Goal: Information Seeking & Learning: Learn about a topic

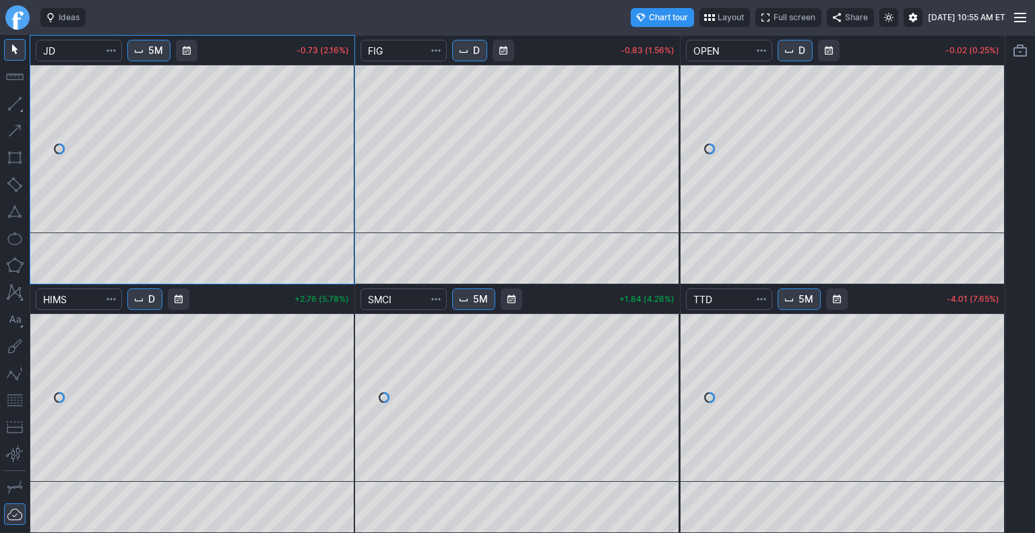
click at [11, 18] on link "Finviz.com" at bounding box center [17, 17] width 24 height 24
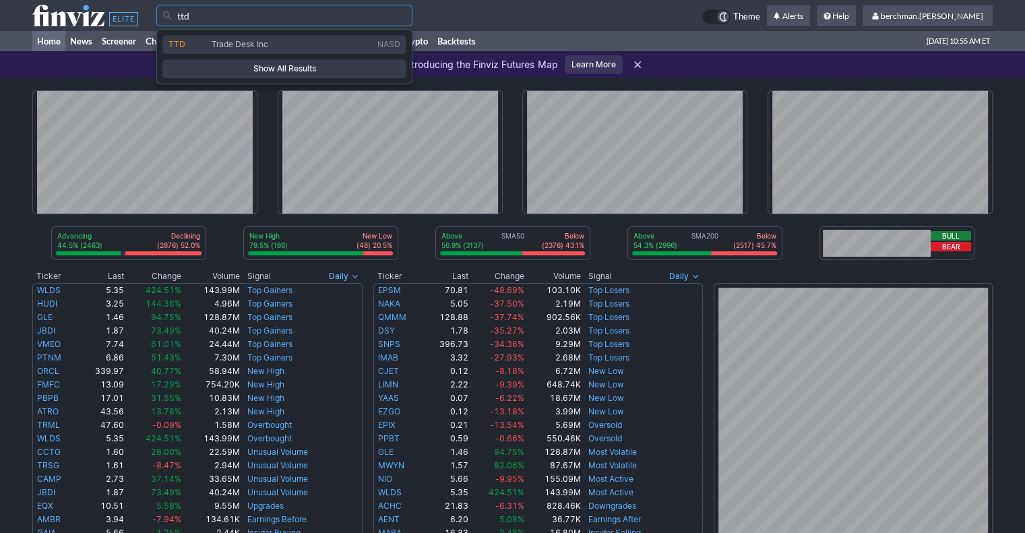
click at [212, 47] on span "Trade Desk Inc" at bounding box center [240, 44] width 57 height 10
type input "TTD"
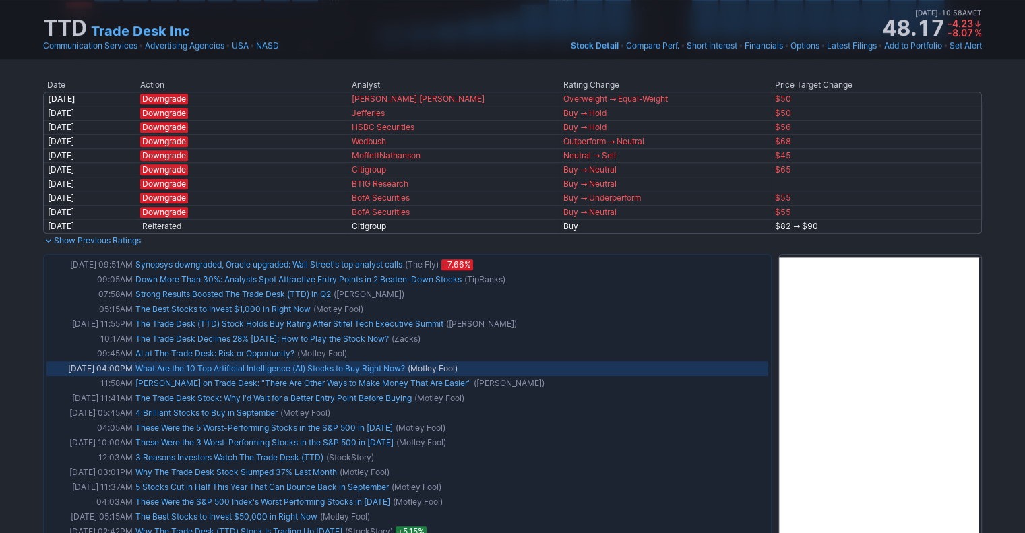
scroll to position [826, 0]
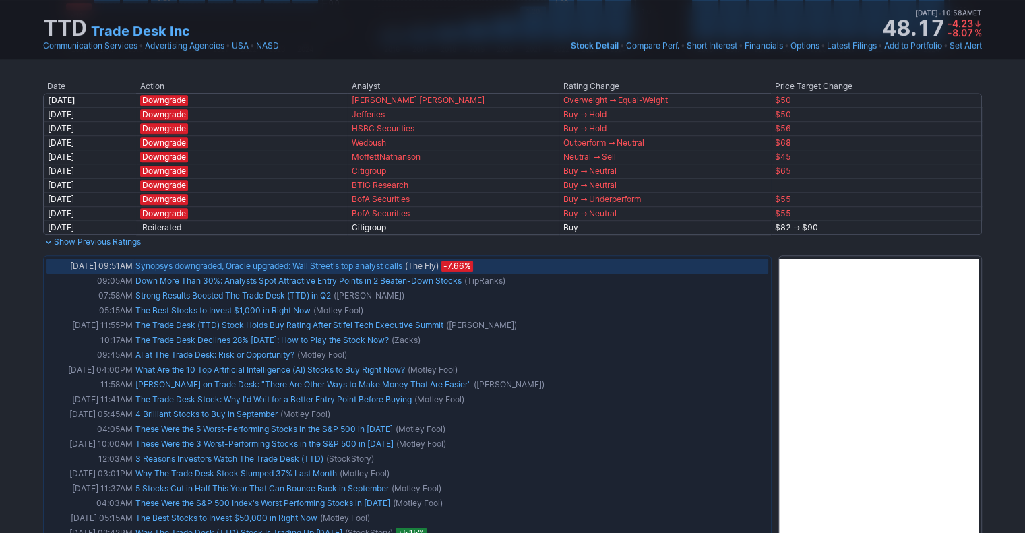
click at [304, 262] on link "Synopsys downgraded, Oracle upgraded: Wall Street's top analyst calls" at bounding box center [268, 266] width 267 height 10
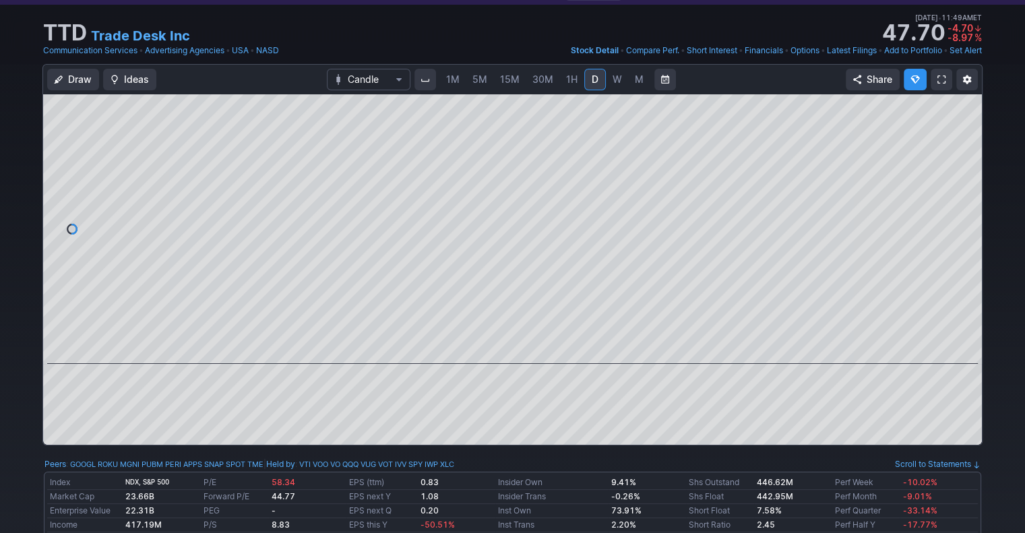
scroll to position [0, 0]
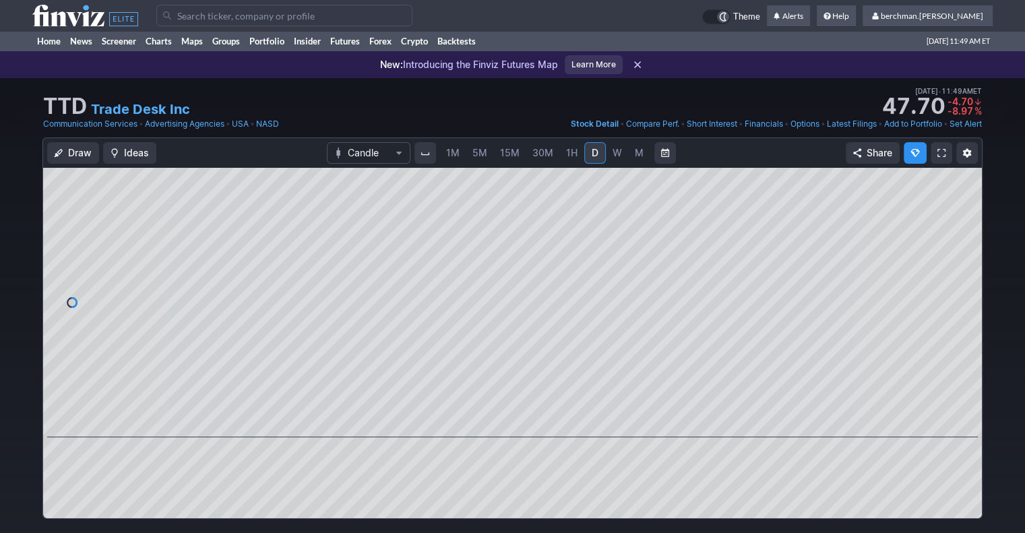
click at [404, 15] on input "Search" at bounding box center [284, 16] width 256 height 22
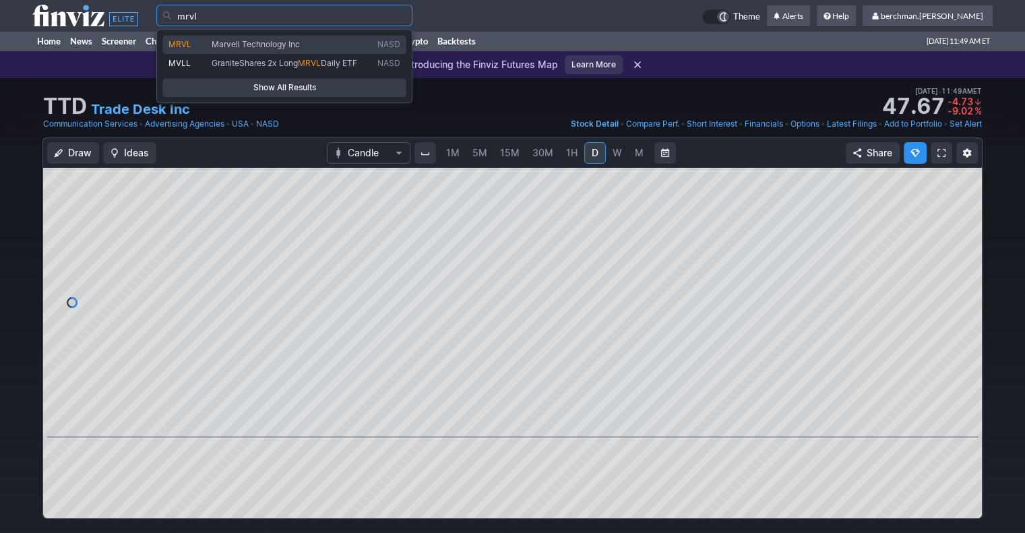
click at [344, 51] on link "MRVL Marvell Technology Inc NASD" at bounding box center [284, 44] width 244 height 19
type input "MRVL"
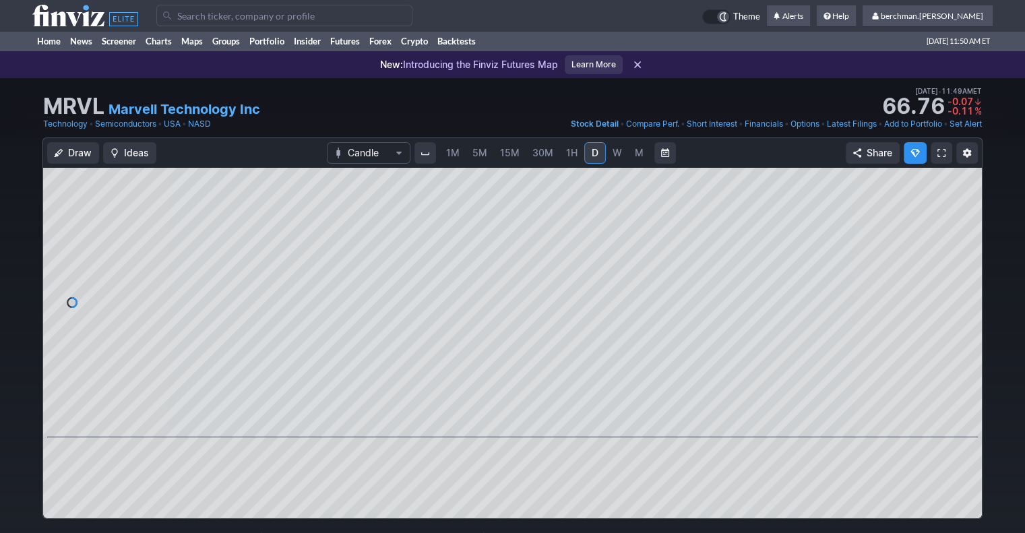
click at [479, 154] on span "5M" at bounding box center [479, 152] width 15 height 11
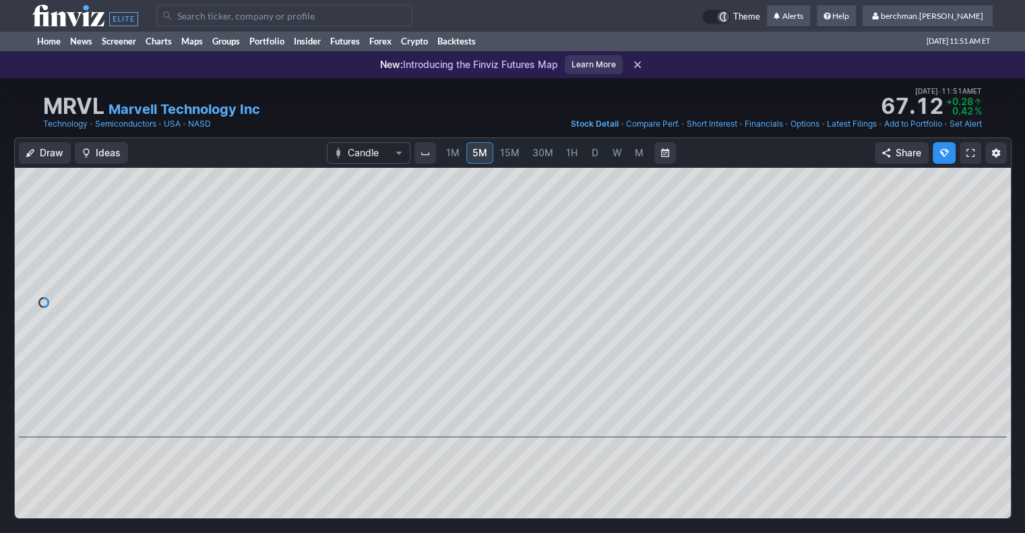
click at [591, 151] on span "D" at bounding box center [594, 152] width 7 height 11
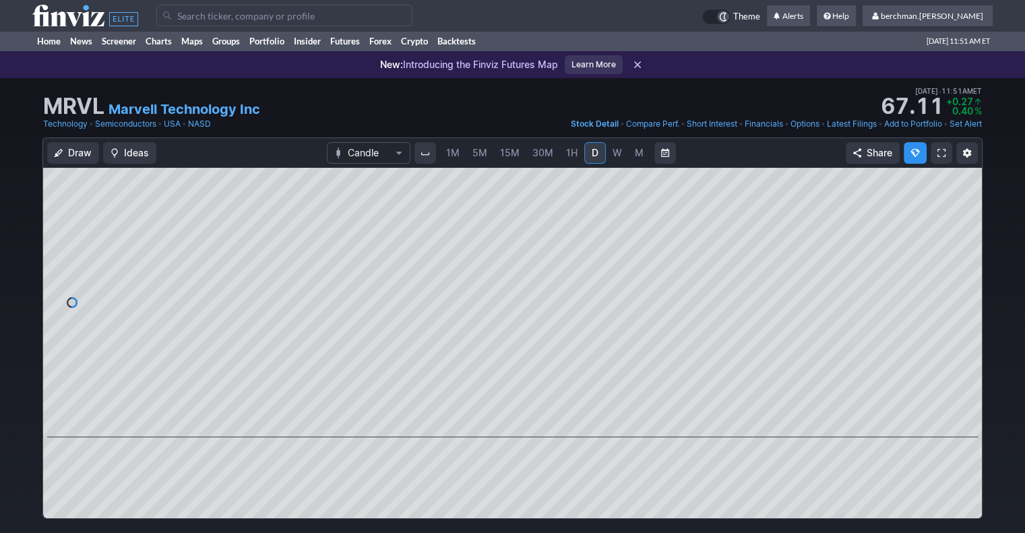
click at [369, 21] on input "Search" at bounding box center [284, 16] width 256 height 22
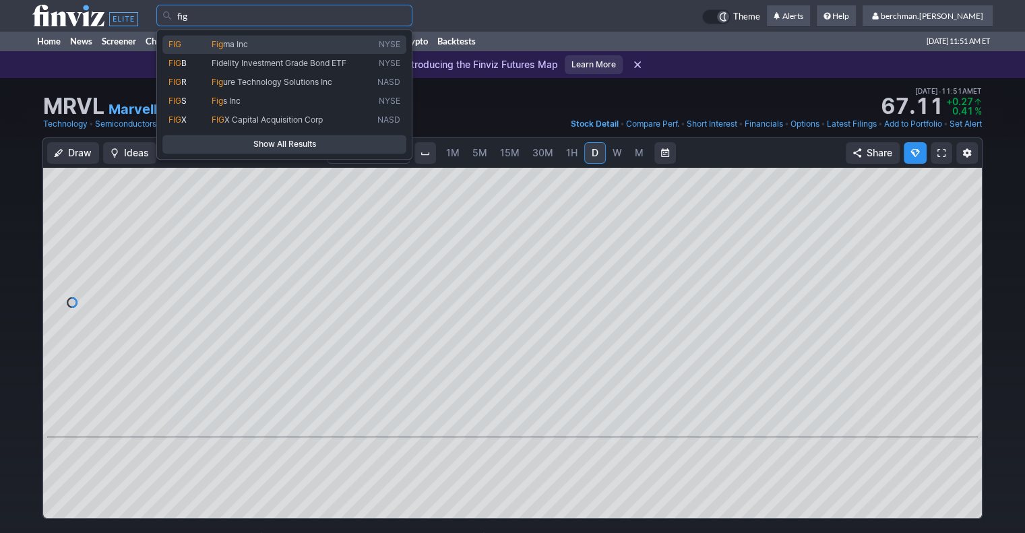
click at [352, 47] on span "Fig ma Inc" at bounding box center [292, 44] width 166 height 11
type input "FIG"
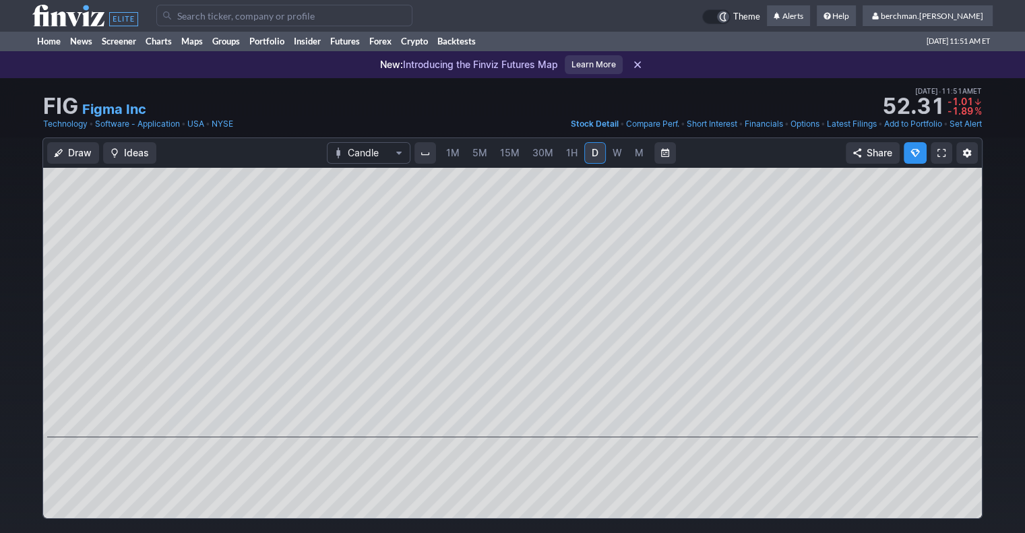
click at [476, 156] on span "5M" at bounding box center [479, 152] width 15 height 11
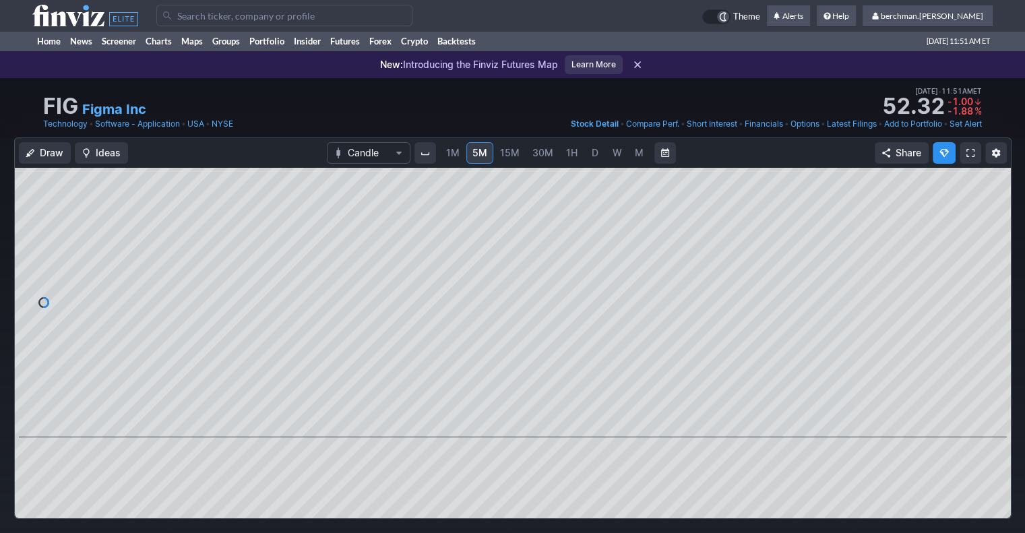
click at [595, 155] on span "D" at bounding box center [594, 152] width 7 height 11
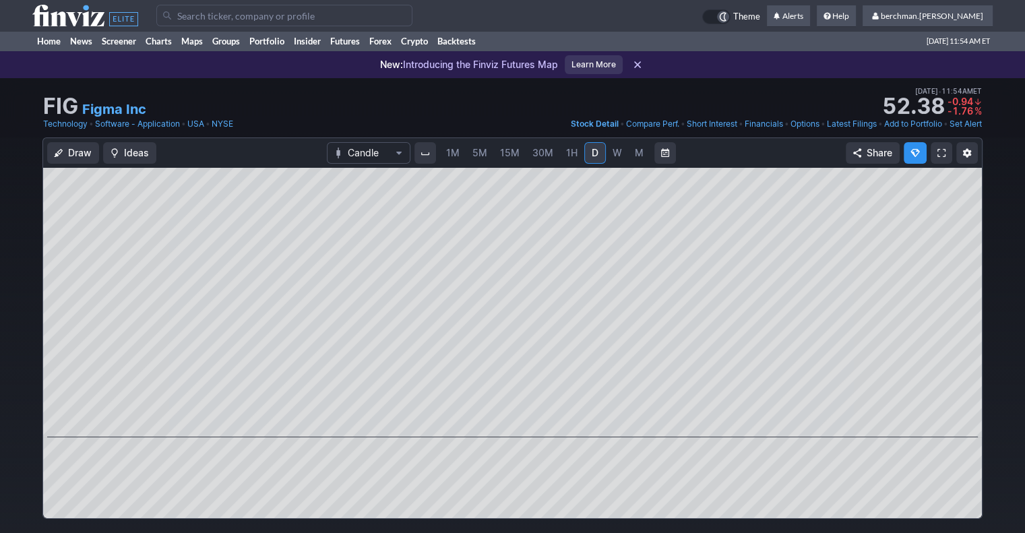
click at [257, 16] on input "Search" at bounding box center [284, 16] width 256 height 22
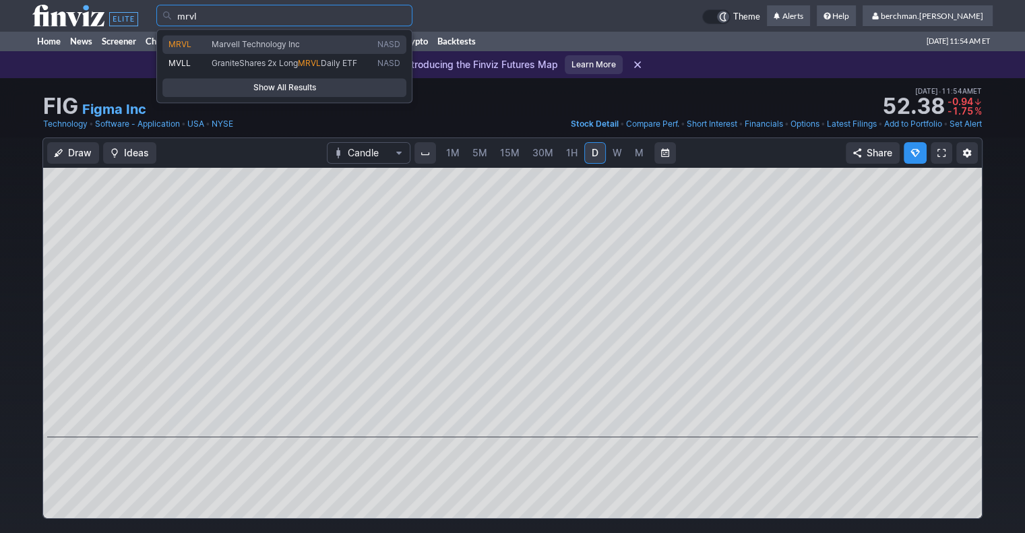
click at [264, 45] on span "Marvell Technology Inc" at bounding box center [256, 44] width 88 height 10
type input "MRVL"
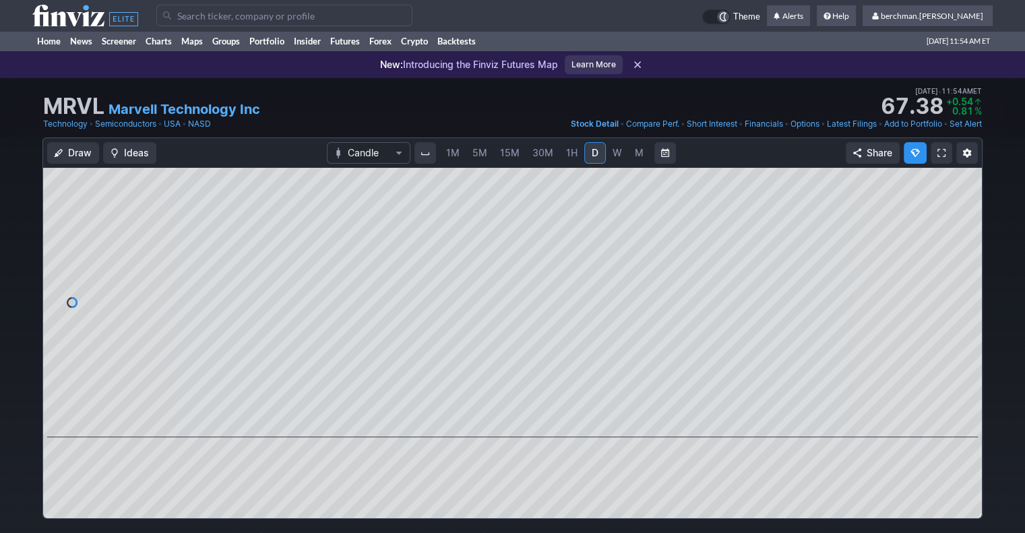
click at [480, 158] on span "5M" at bounding box center [479, 152] width 15 height 11
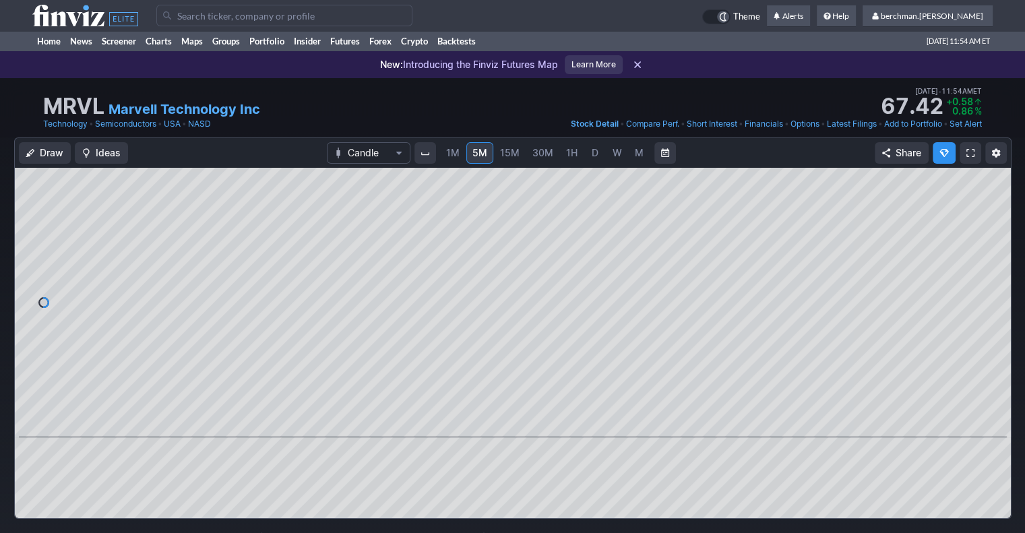
click at [327, 22] on input "Search" at bounding box center [284, 16] width 256 height 22
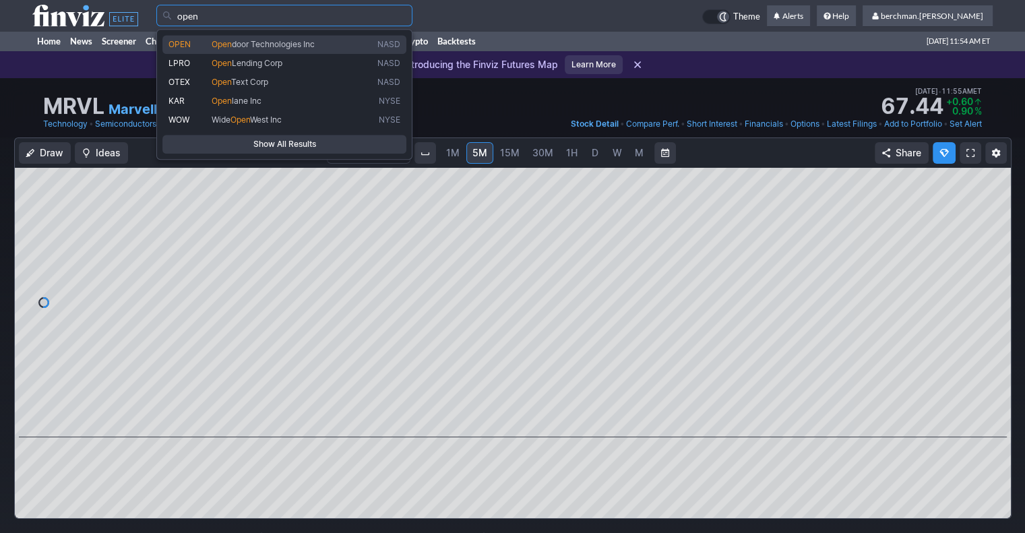
click at [323, 46] on span "Open door Technologies Inc" at bounding box center [292, 44] width 166 height 11
type input "OPEN"
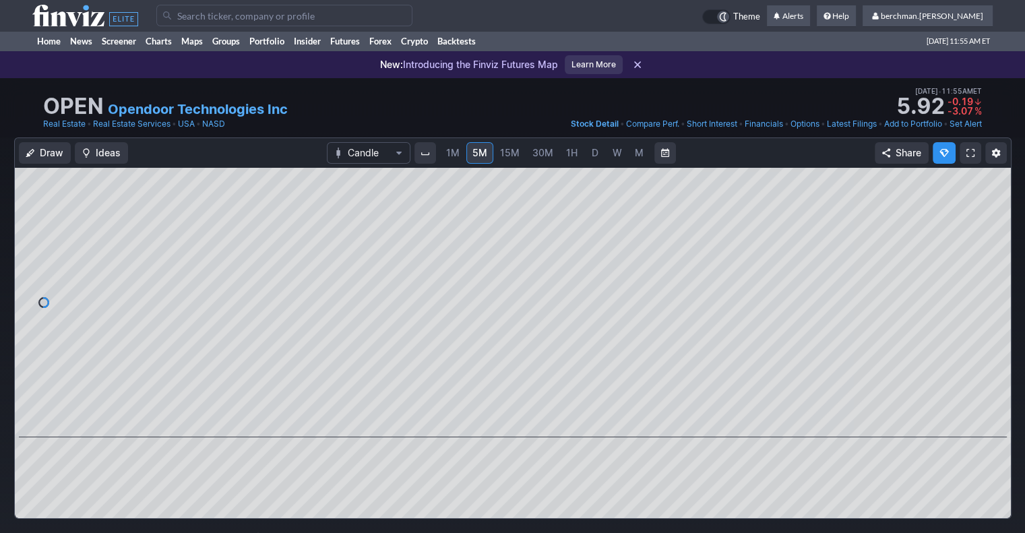
click at [586, 156] on link "D" at bounding box center [595, 153] width 22 height 22
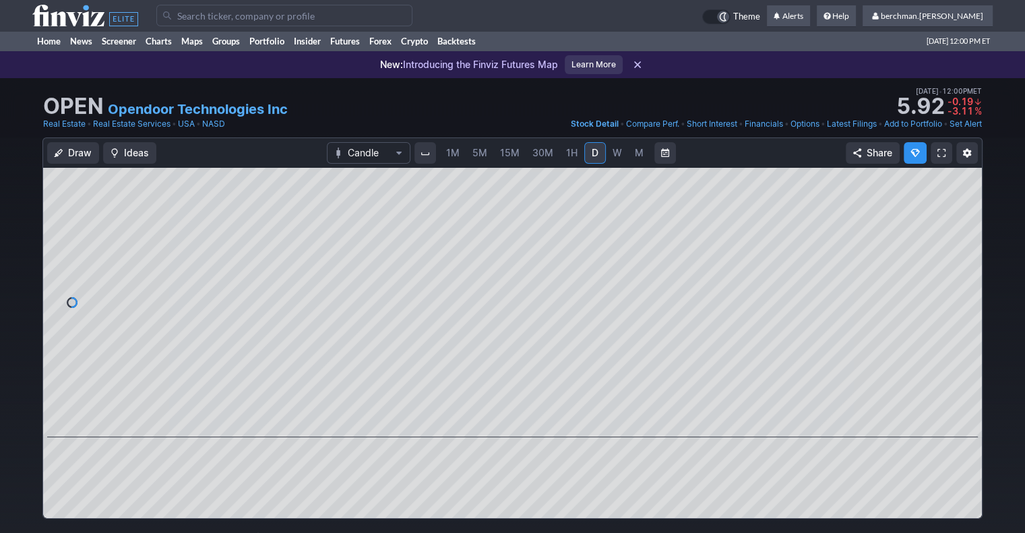
click at [271, 18] on input "Search" at bounding box center [284, 16] width 256 height 22
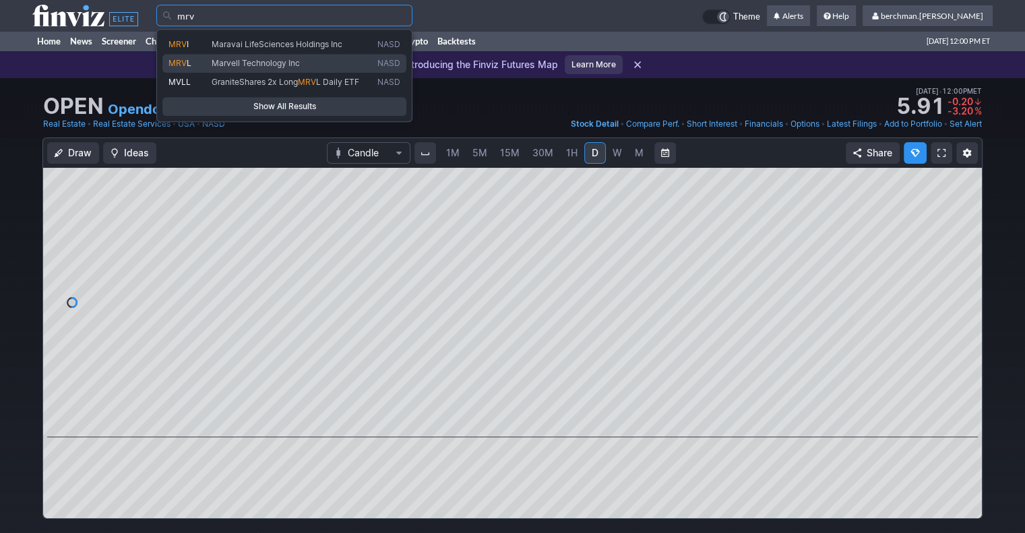
click at [261, 64] on span "Marvell Technology Inc" at bounding box center [256, 63] width 88 height 10
type input "MRVL"
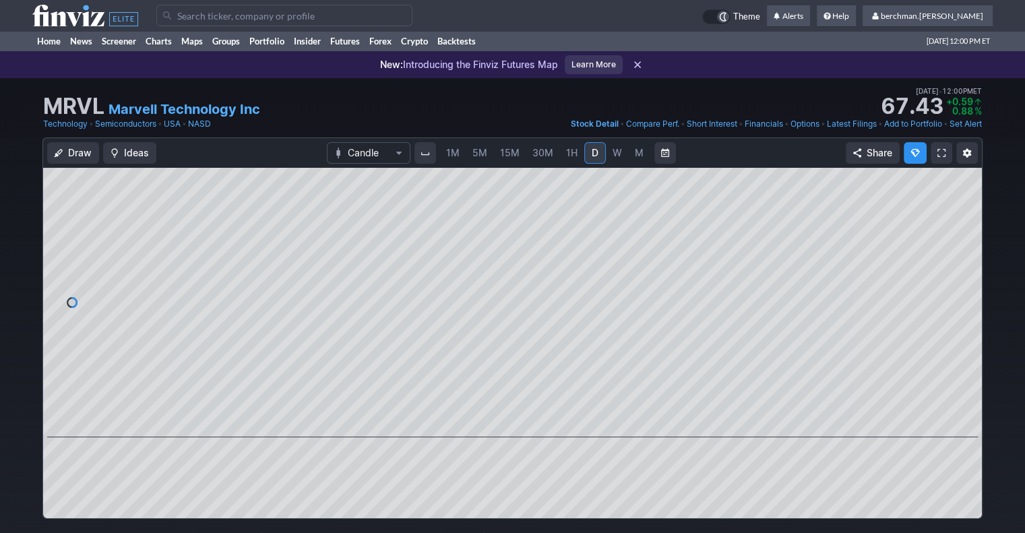
click at [466, 158] on link "5M" at bounding box center [479, 153] width 27 height 22
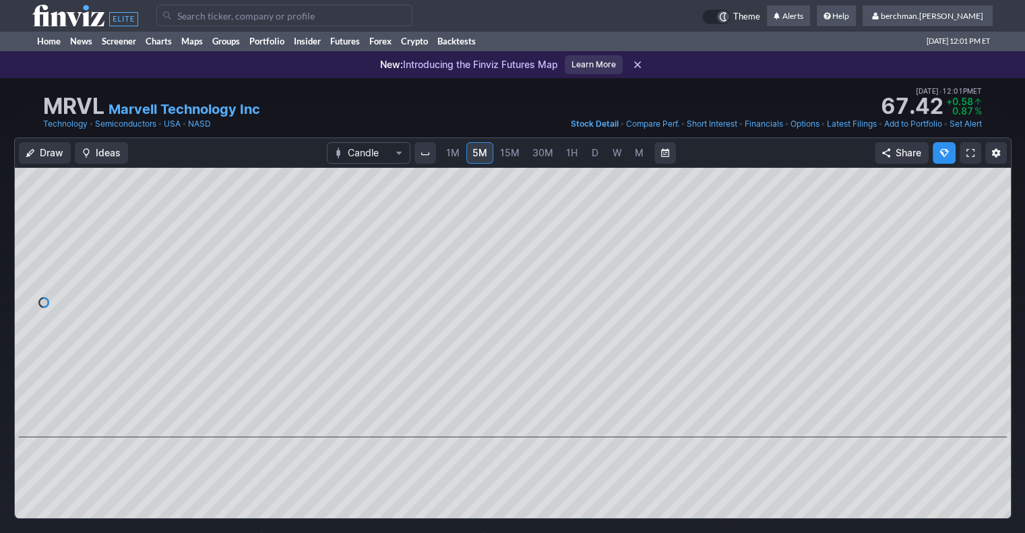
click at [354, 21] on input "Search" at bounding box center [284, 16] width 256 height 22
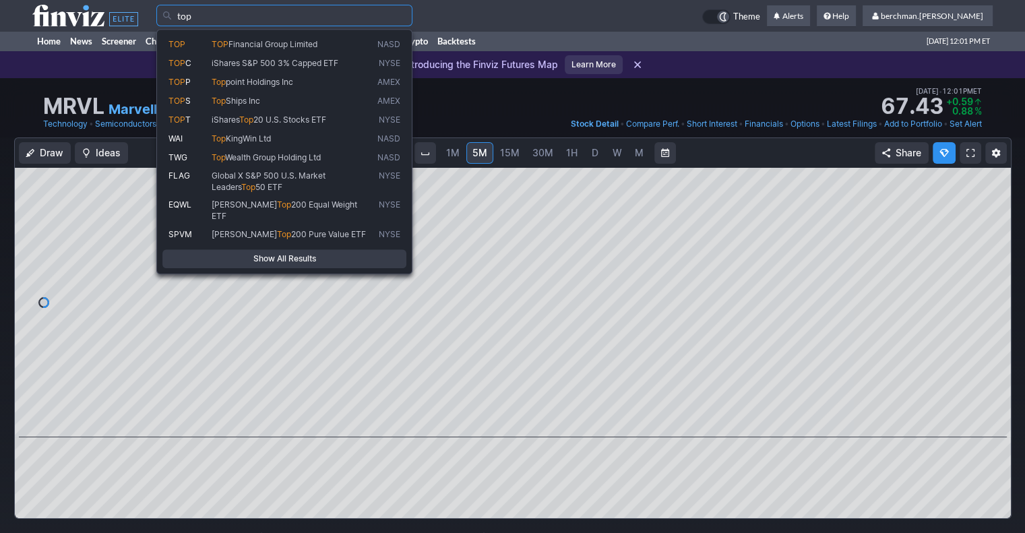
type input "top"
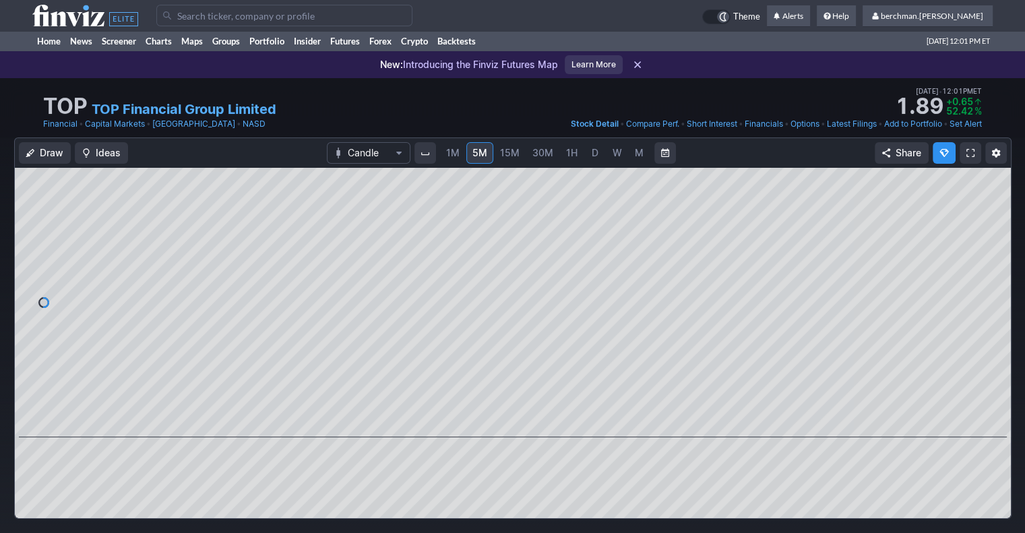
click at [592, 158] on span "D" at bounding box center [594, 152] width 7 height 11
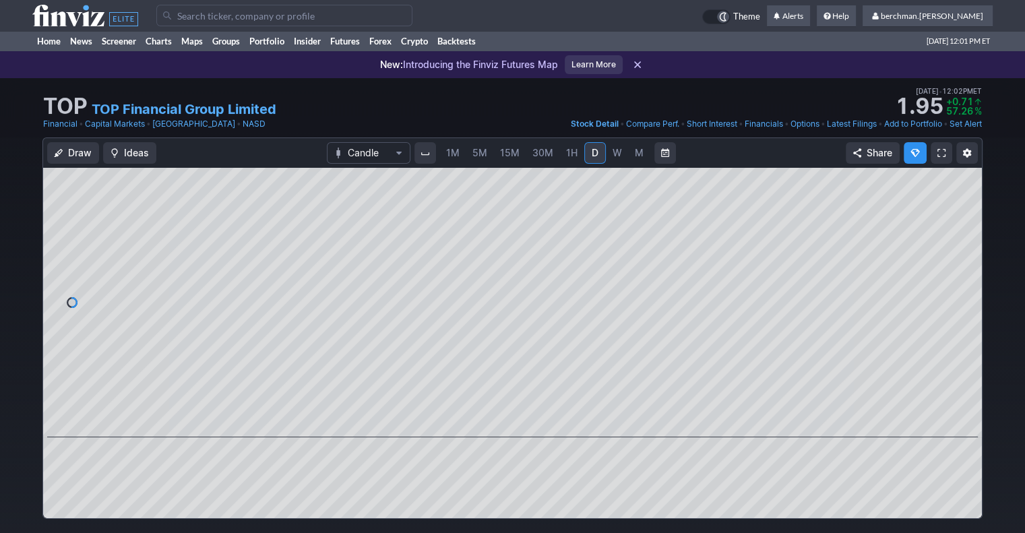
click at [321, 18] on input "Search" at bounding box center [284, 16] width 256 height 22
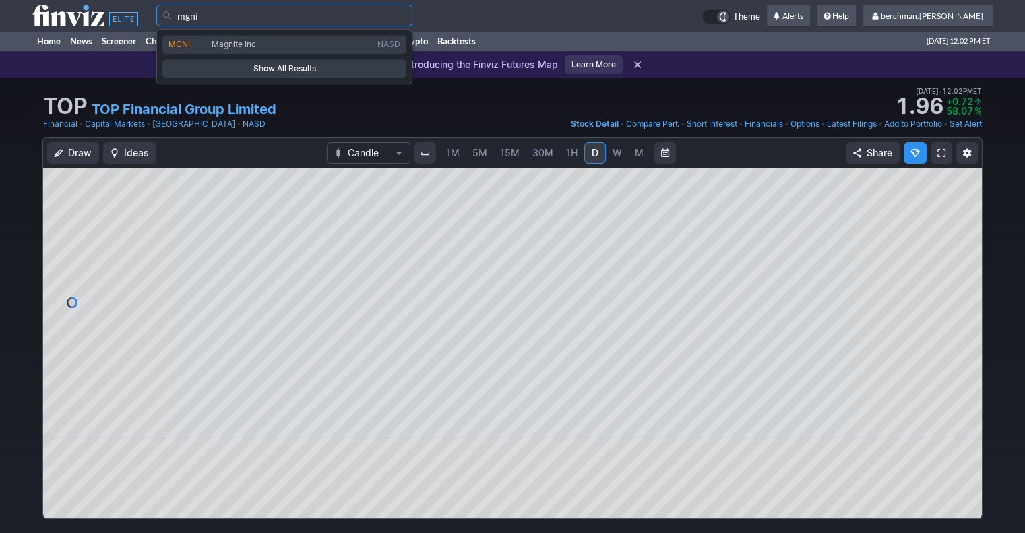
click at [304, 48] on span "Magnite Inc" at bounding box center [292, 44] width 166 height 11
type input "MGNI"
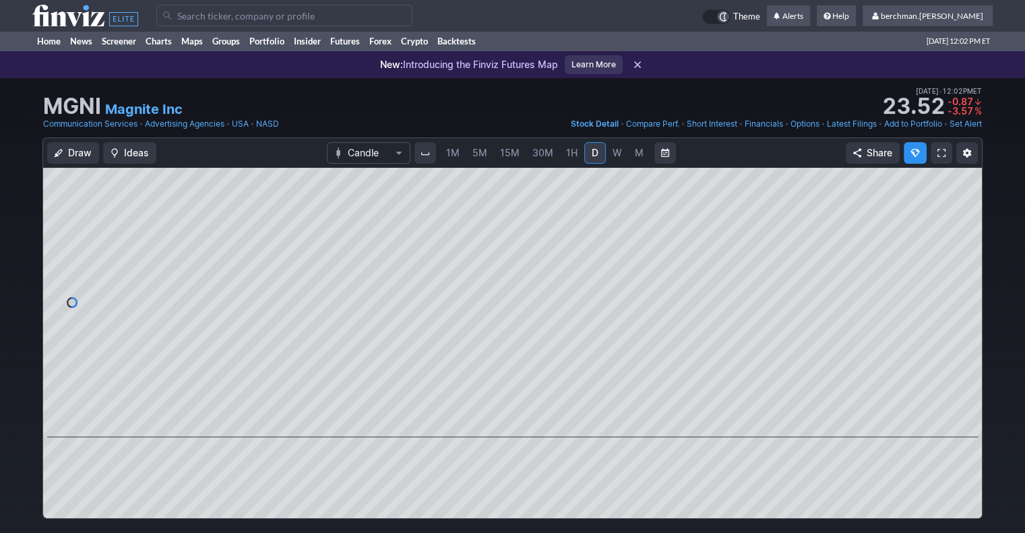
click at [470, 158] on link "5M" at bounding box center [479, 153] width 27 height 22
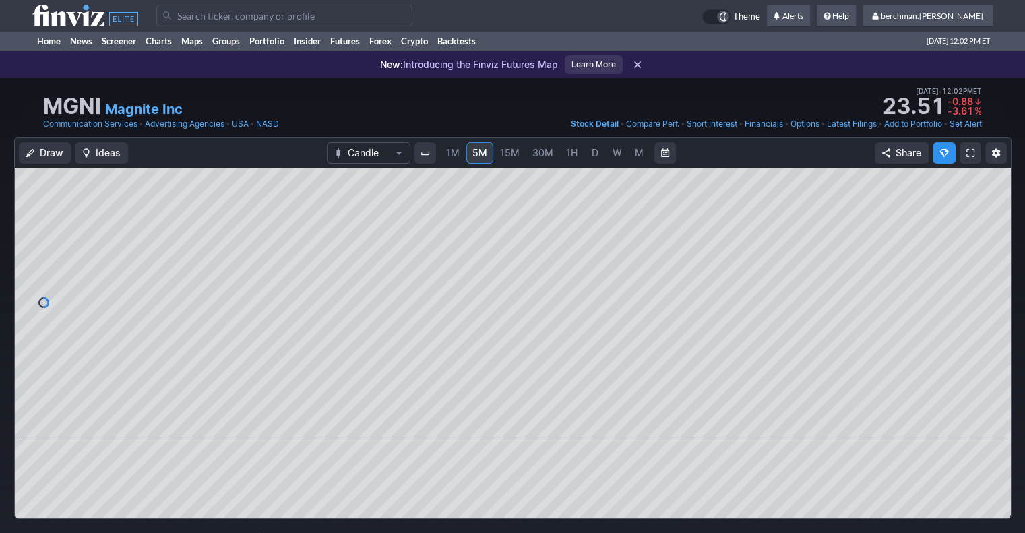
click at [595, 158] on span "D" at bounding box center [594, 152] width 7 height 11
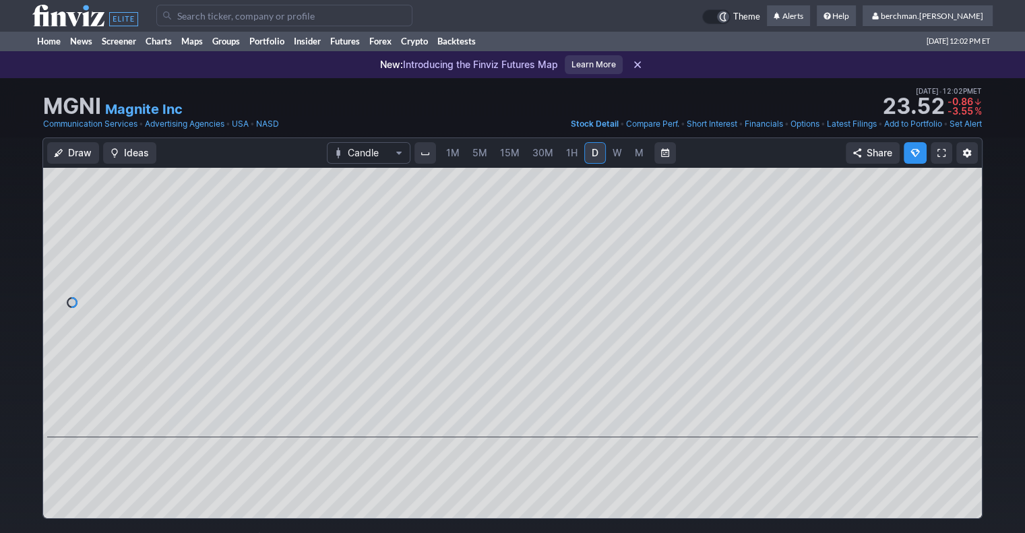
click at [375, 16] on input "Search" at bounding box center [284, 16] width 256 height 22
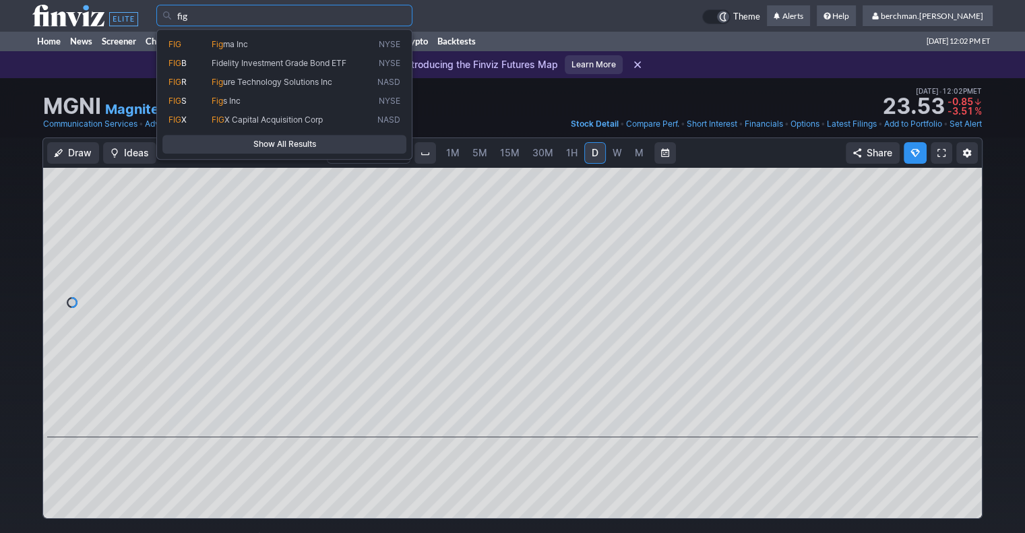
click at [354, 39] on span "Fig ma Inc" at bounding box center [292, 44] width 166 height 11
type input "FIG"
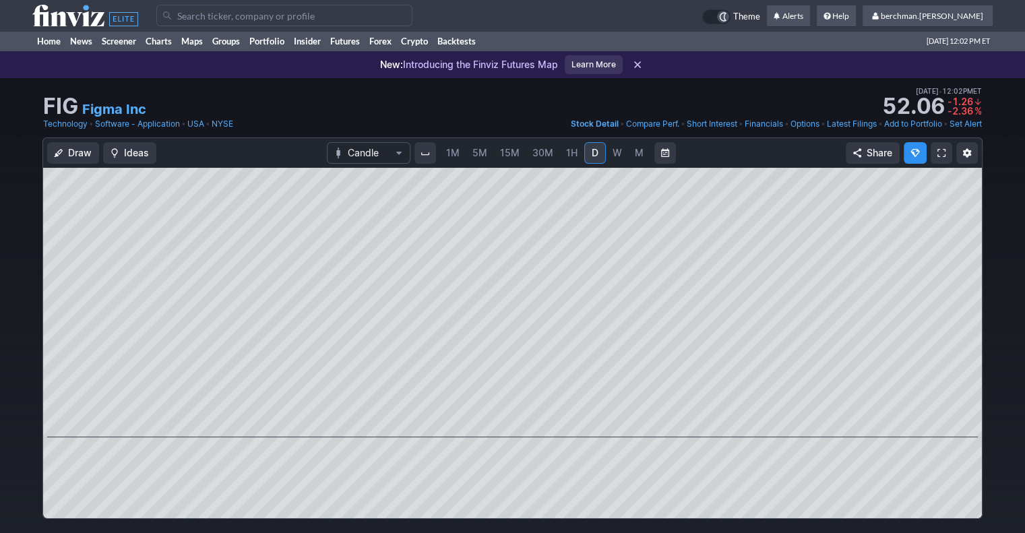
click at [480, 151] on span "5M" at bounding box center [479, 152] width 15 height 11
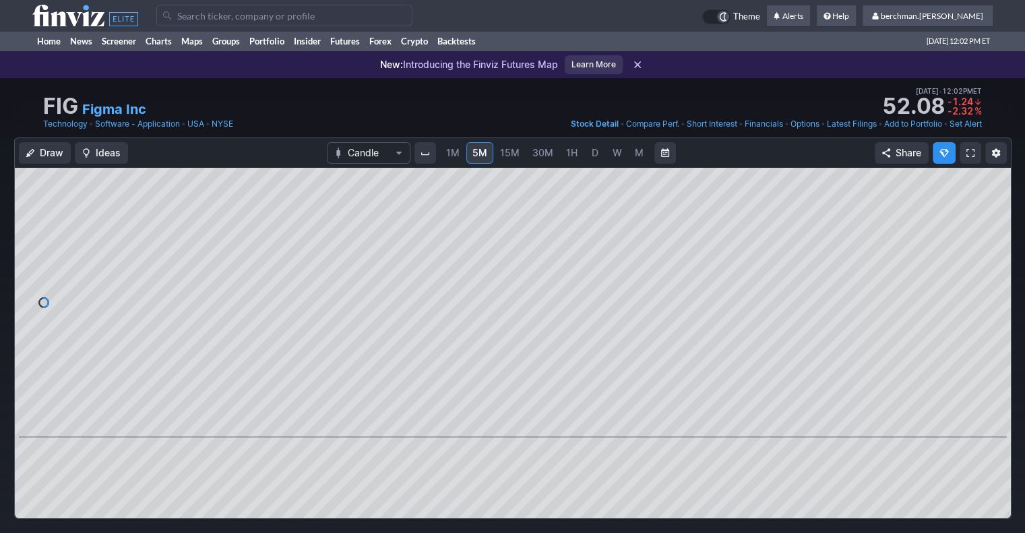
click at [593, 157] on span "D" at bounding box center [594, 152] width 7 height 11
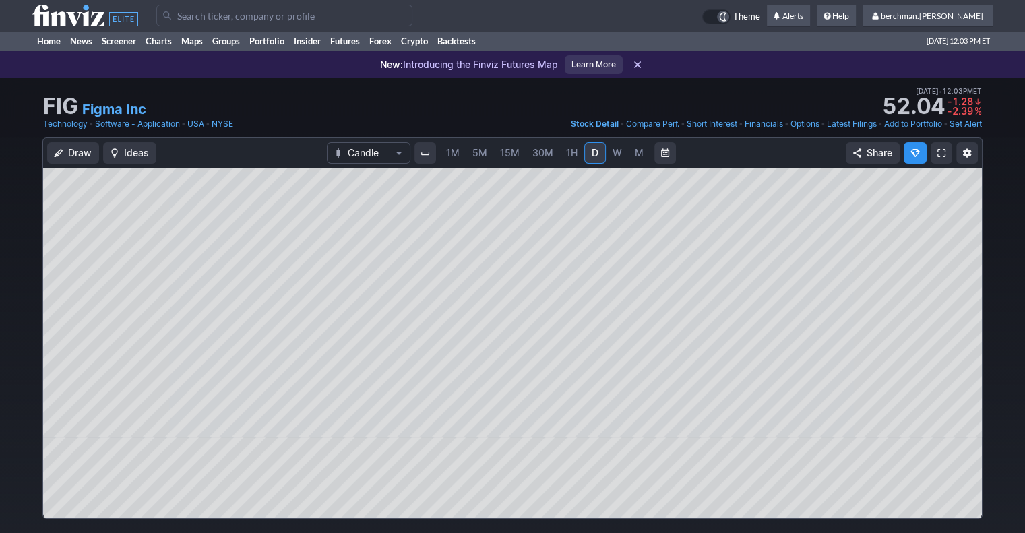
click at [300, 13] on input "Search" at bounding box center [284, 16] width 256 height 22
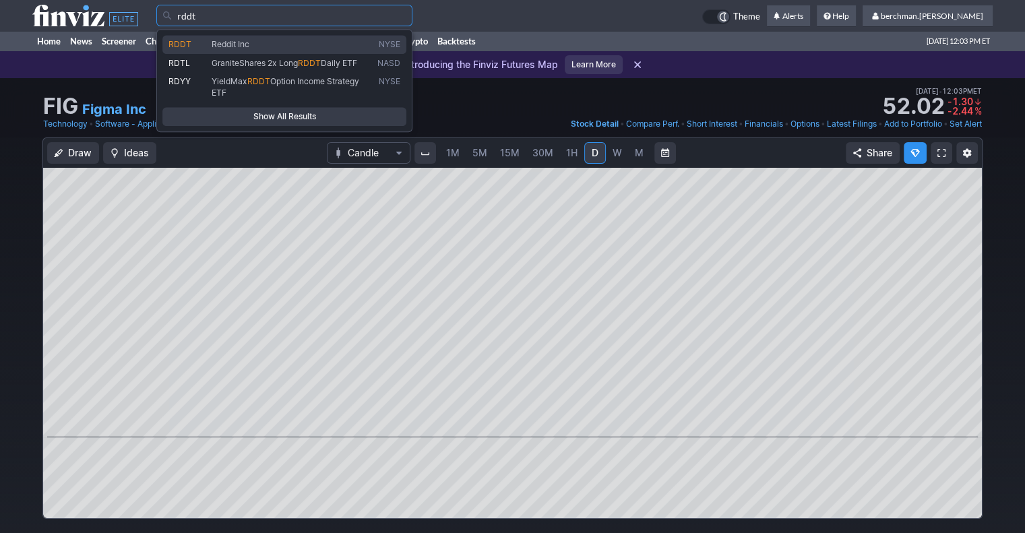
click at [286, 42] on span "Reddit Inc" at bounding box center [292, 44] width 166 height 11
type input "RDDT"
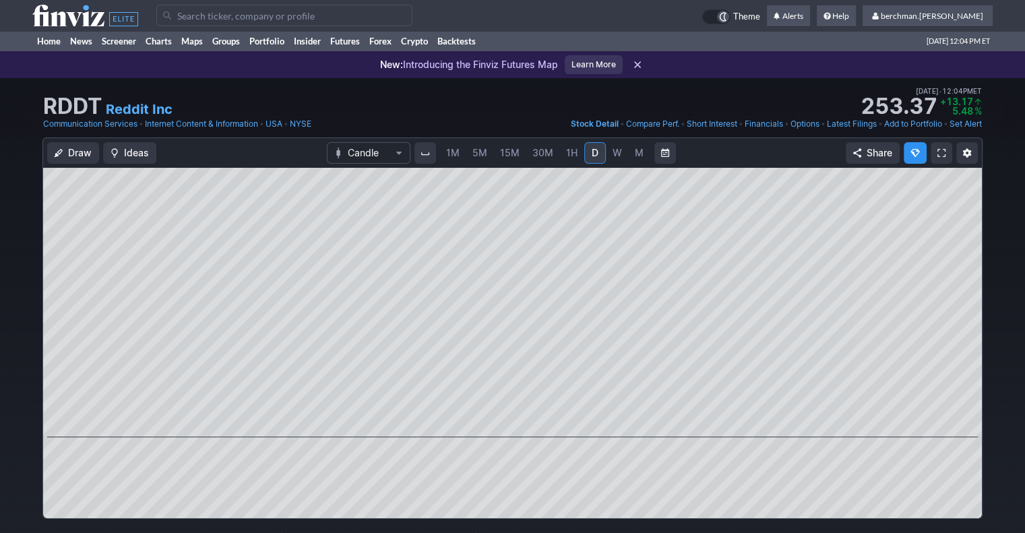
click at [304, 15] on input "Search" at bounding box center [284, 16] width 256 height 22
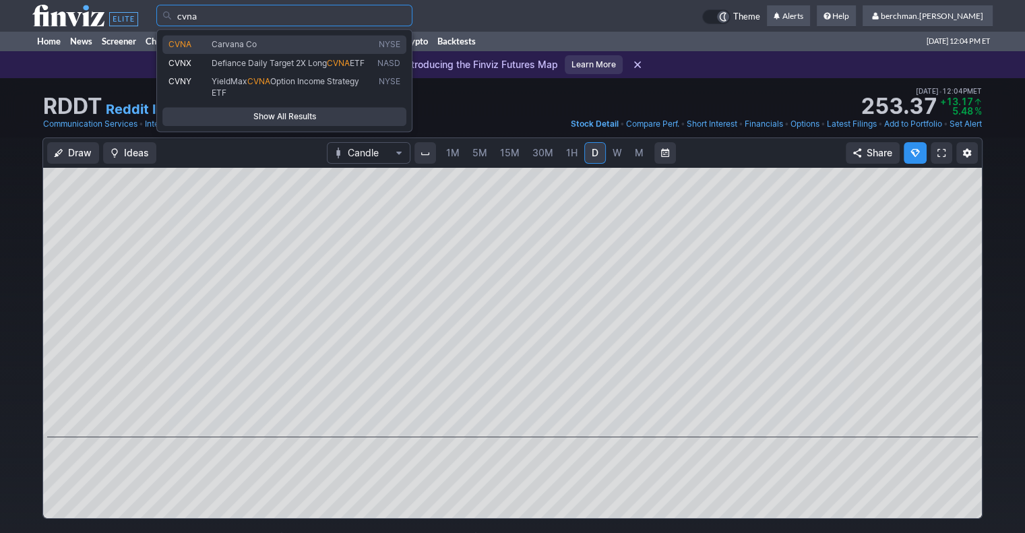
click at [299, 40] on span "Carvana Co" at bounding box center [292, 44] width 166 height 11
type input "CVNA"
